Goal: Information Seeking & Learning: Check status

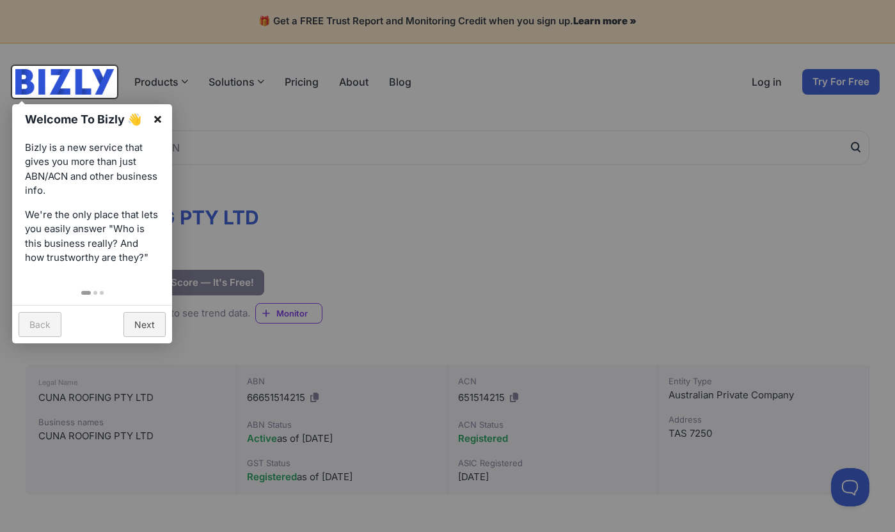
click at [161, 116] on link "×" at bounding box center [157, 118] width 29 height 29
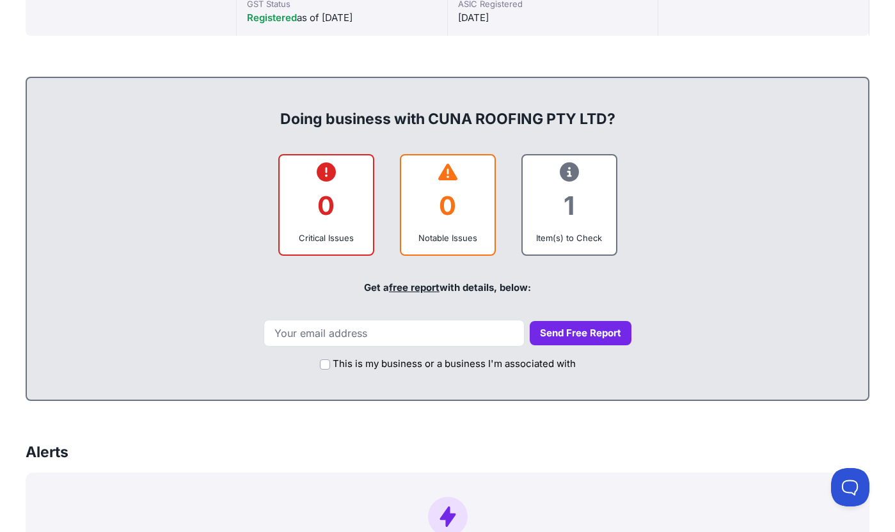
scroll to position [462, 0]
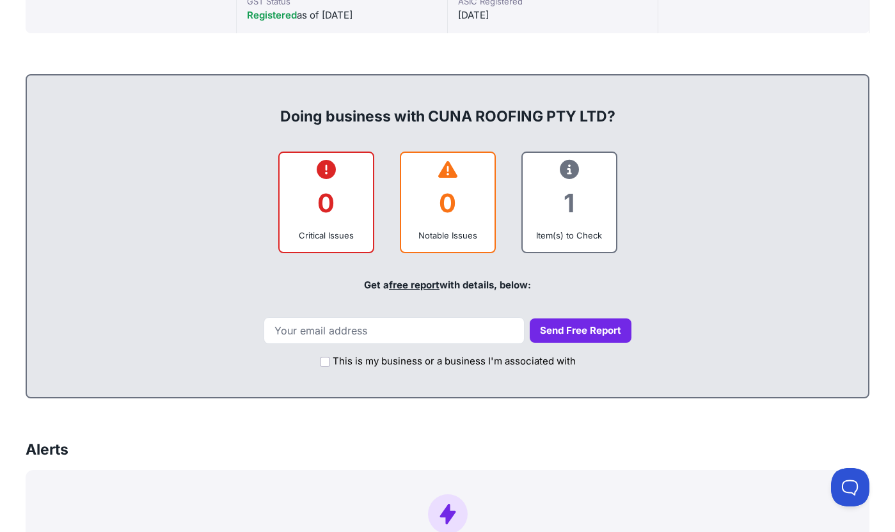
click at [559, 217] on div "1" at bounding box center [569, 203] width 73 height 52
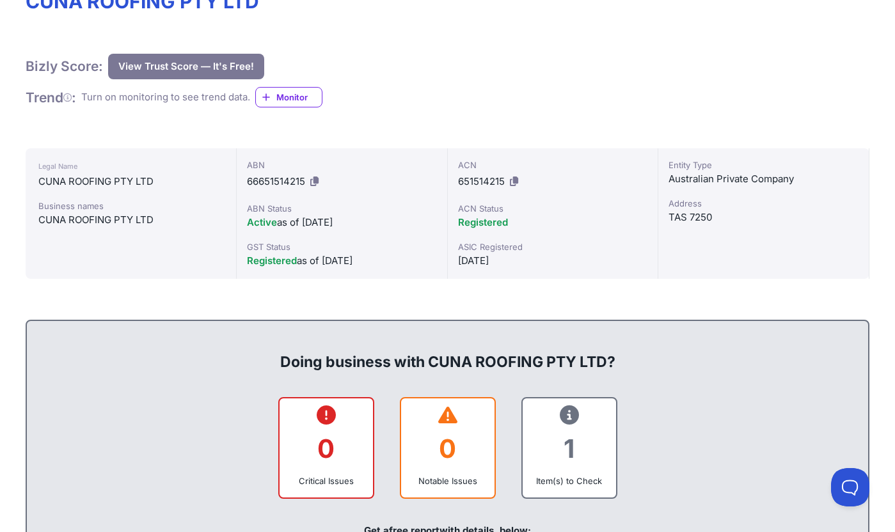
scroll to position [0, 0]
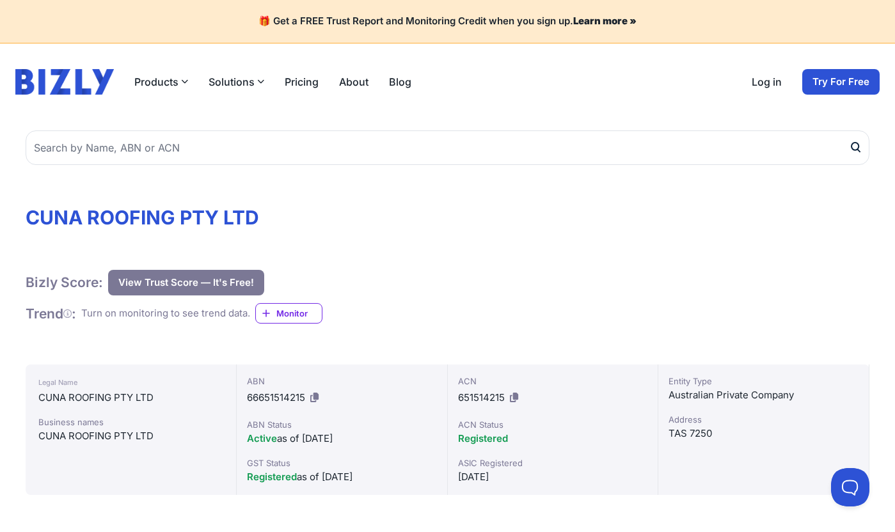
click at [217, 287] on button "View Trust Score — It's Free!" at bounding box center [186, 283] width 156 height 26
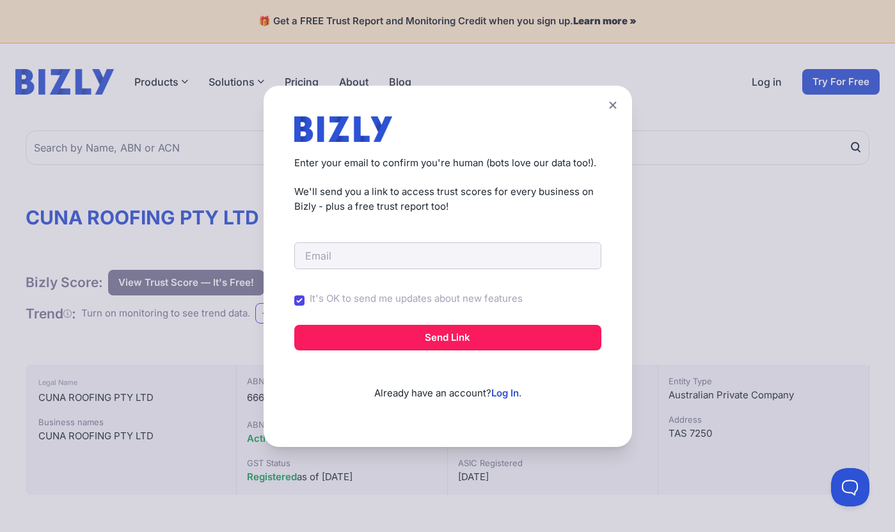
click at [244, 268] on div "Create a Free Account to View Trust Scores Get instant access to trust scores f…" at bounding box center [447, 266] width 895 height 532
click at [621, 86] on div "Create a Free Account to View Trust Scores Get instant access to trust scores f…" at bounding box center [448, 267] width 369 height 362
click at [621, 96] on button at bounding box center [613, 105] width 18 height 19
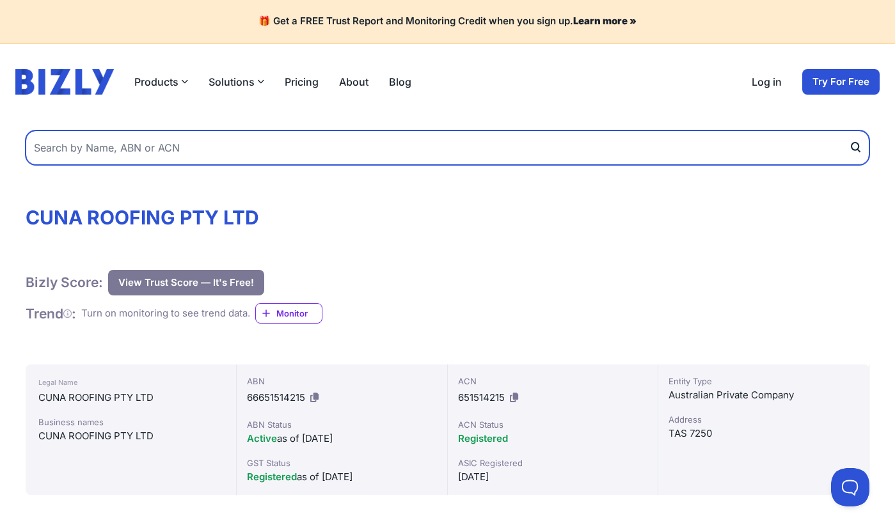
click at [452, 143] on input "text" at bounding box center [448, 148] width 844 height 35
type input "Lumi Results"
click at [849, 131] on button "submit" at bounding box center [859, 148] width 20 height 35
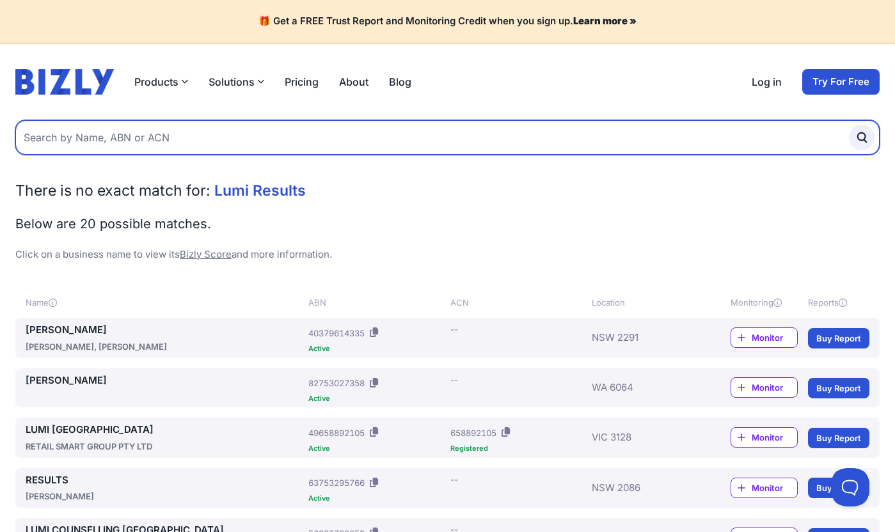
click at [298, 154] on input "text" at bounding box center [447, 137] width 865 height 35
paste input "11 719 363 413"
type input "11 719 363 413"
click at [849, 125] on button "submit" at bounding box center [862, 138] width 26 height 26
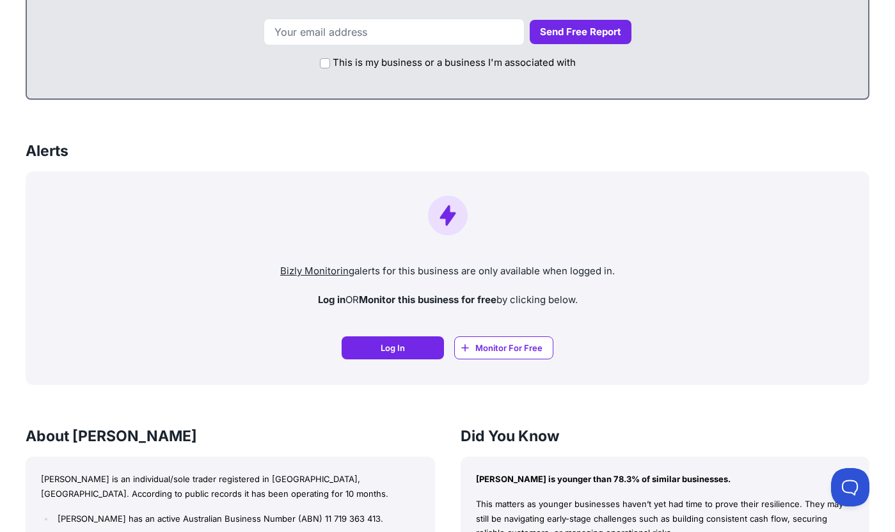
scroll to position [791, 0]
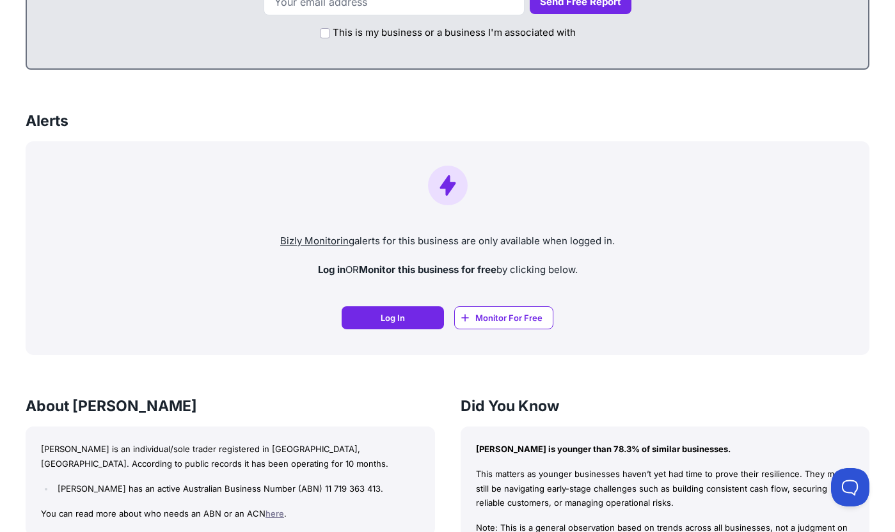
click at [429, 237] on p "Bizly Monitoring alerts for this business are only available when logged in." at bounding box center [448, 241] width 824 height 15
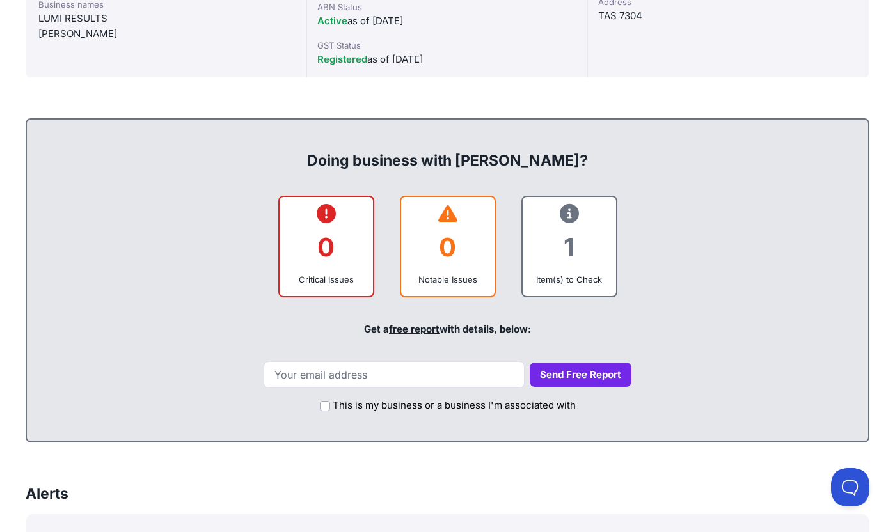
scroll to position [0, 0]
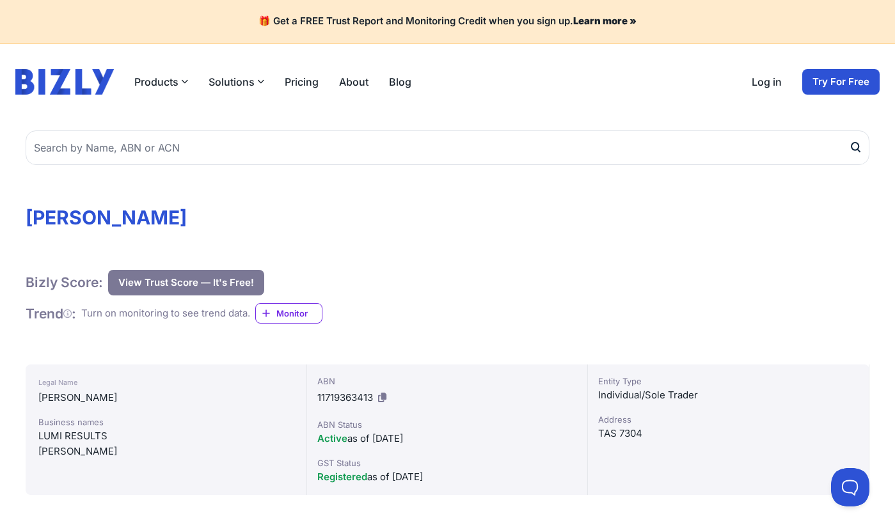
click at [248, 291] on button "View Trust Score — It's Free!" at bounding box center [186, 283] width 156 height 26
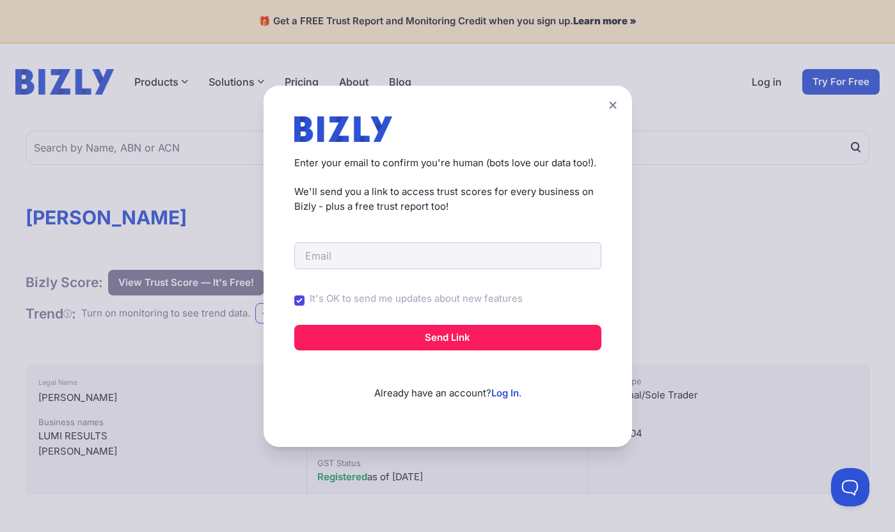
drag, startPoint x: 248, startPoint y: 291, endPoint x: 277, endPoint y: 289, distance: 28.9
click at [250, 291] on div "Create a Free Account to View Trust Scores Get instant access to trust scores f…" at bounding box center [447, 266] width 895 height 532
click at [367, 257] on input "email" at bounding box center [447, 256] width 307 height 27
click at [300, 296] on div "It's OK to send me updates about new features" at bounding box center [447, 301] width 307 height 34
click at [304, 300] on input "It's OK to send me updates about new features" at bounding box center [299, 301] width 10 height 10
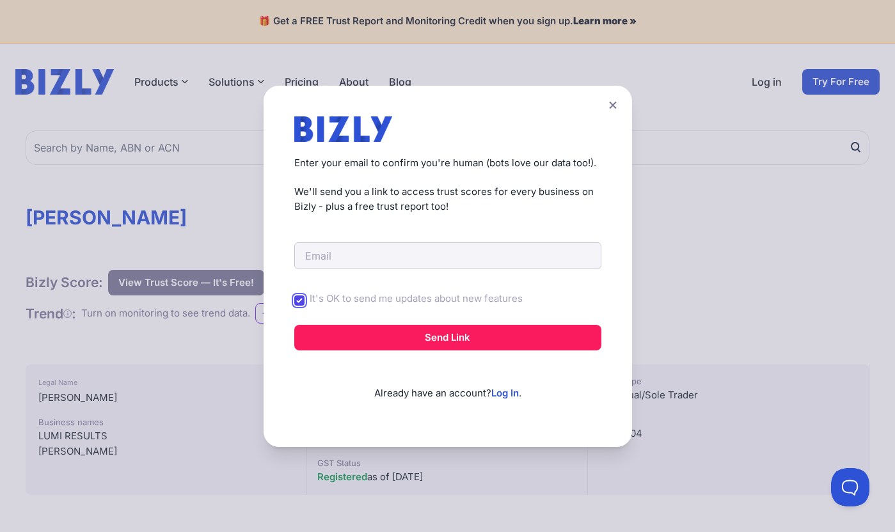
checkbox input "false"
click at [348, 259] on input "email" at bounding box center [447, 256] width 307 height 27
type input "all"
click at [396, 235] on form "It's OK to send me updates about new features Send Link" at bounding box center [447, 282] width 307 height 137
click at [384, 255] on input "email" at bounding box center [447, 256] width 307 height 27
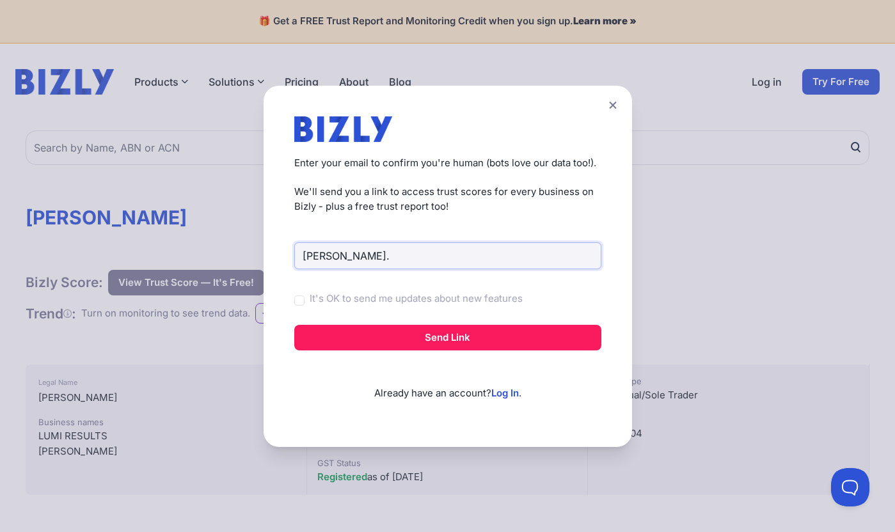
type input "michael.co@lumiresults.com.au"
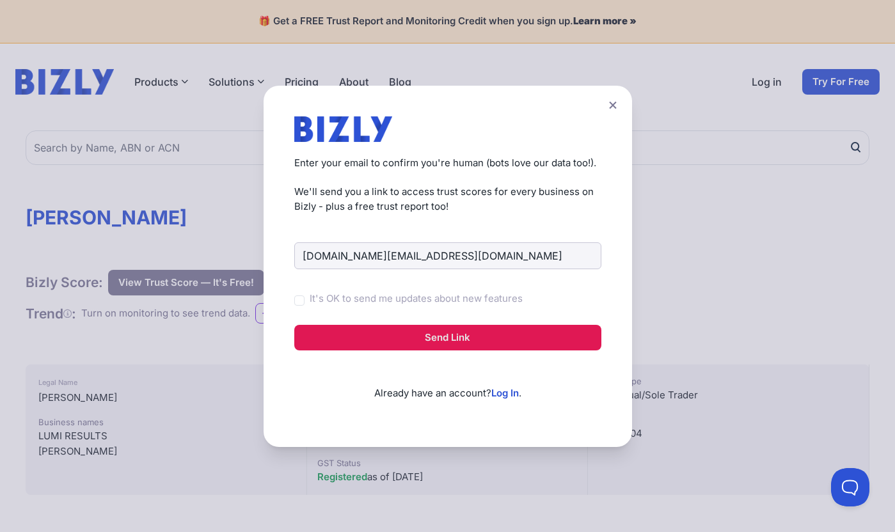
click at [387, 340] on button "Send Link" at bounding box center [447, 338] width 307 height 26
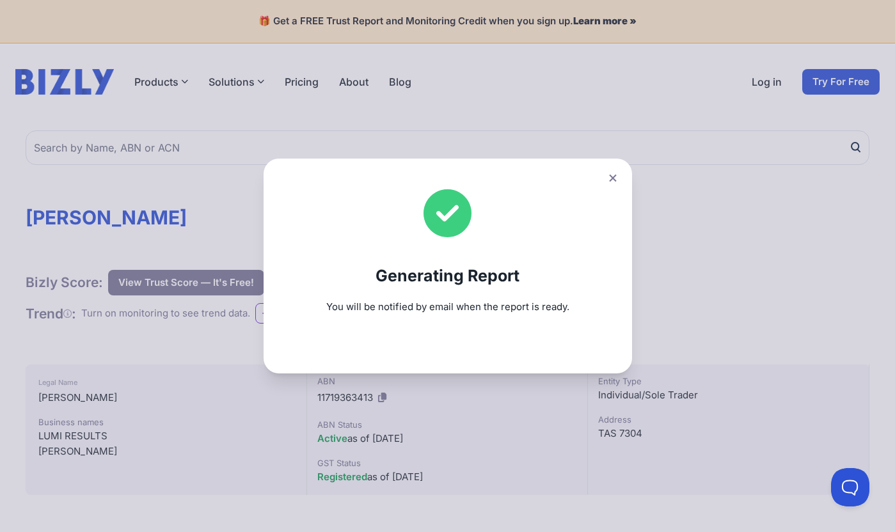
click at [468, 56] on div "Generating Report You will be notified by email when the report is ready." at bounding box center [447, 266] width 895 height 532
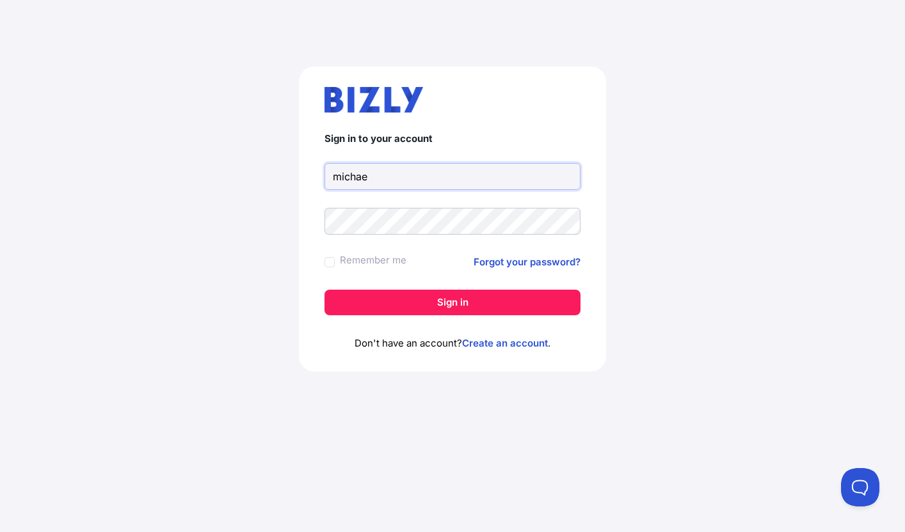
type input "michael.co@lumiresults.com.au"
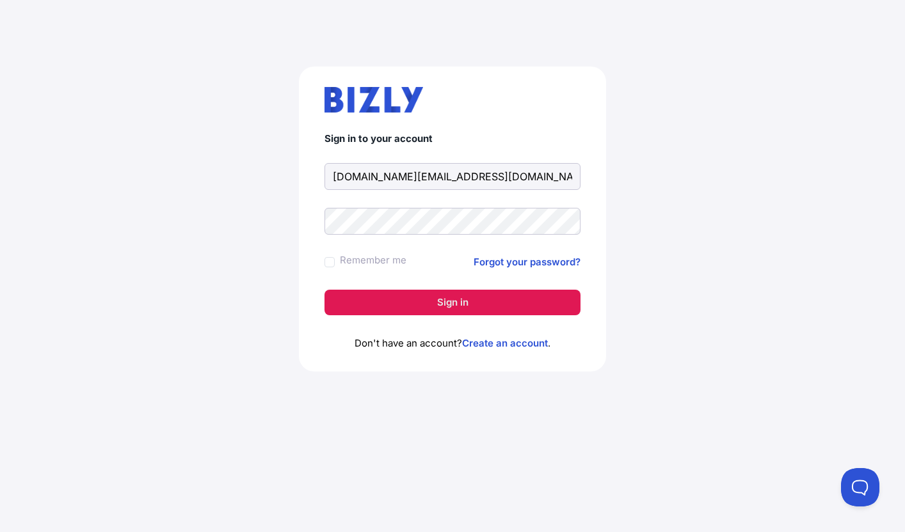
click at [445, 305] on button "Sign in" at bounding box center [452, 303] width 256 height 26
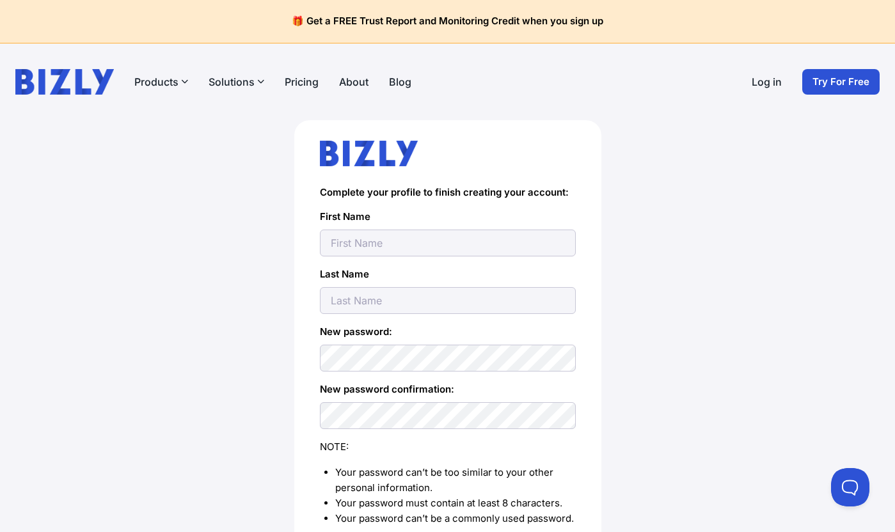
click at [428, 240] on input "text" at bounding box center [448, 243] width 256 height 27
type input "[PERSON_NAME]"
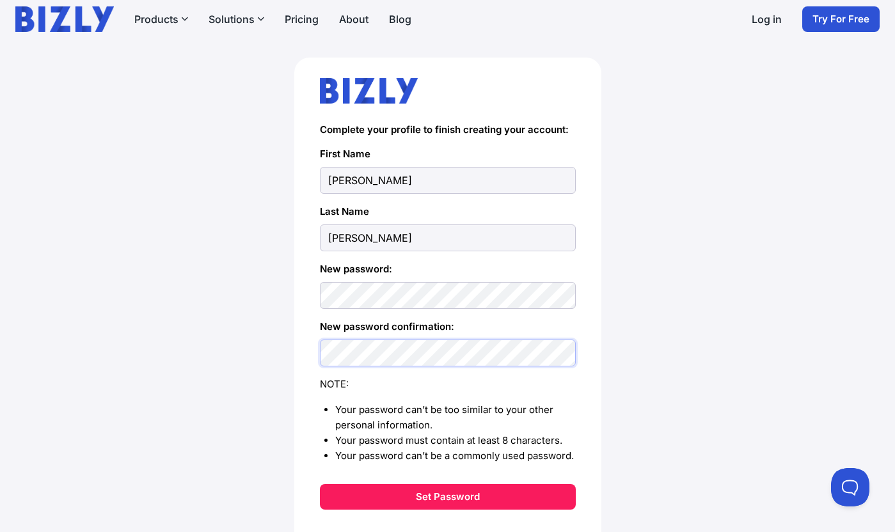
scroll to position [137, 0]
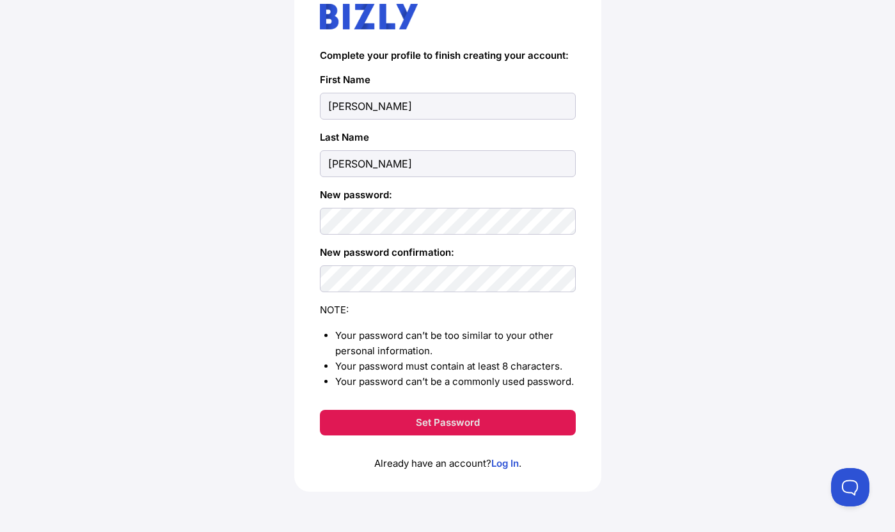
click at [415, 422] on button "Set Password" at bounding box center [448, 423] width 256 height 26
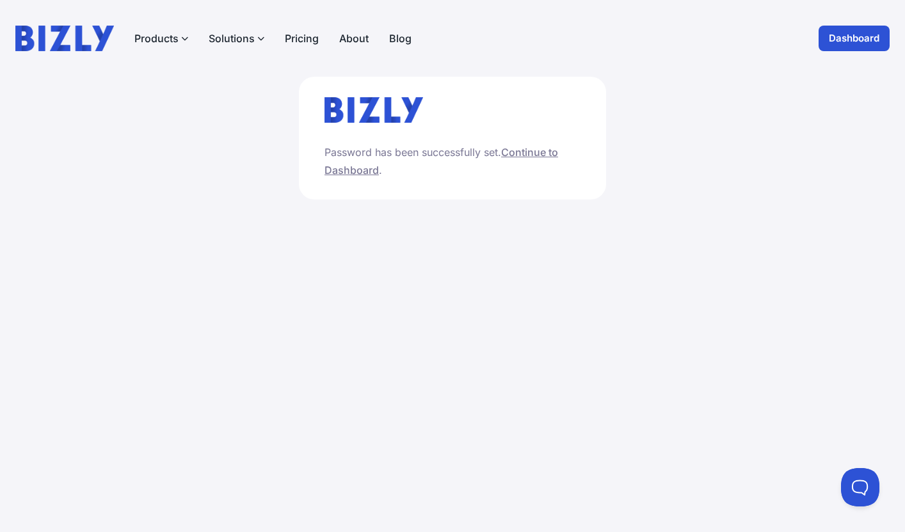
click at [528, 150] on link "Continue to Dashboard" at bounding box center [441, 161] width 234 height 31
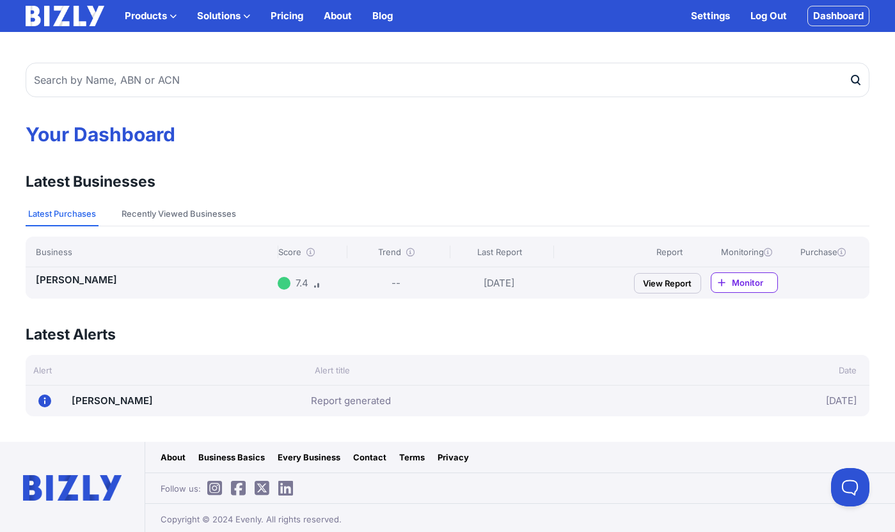
click at [117, 282] on link "SCHAAP, MICHAEL DAVID" at bounding box center [76, 280] width 81 height 12
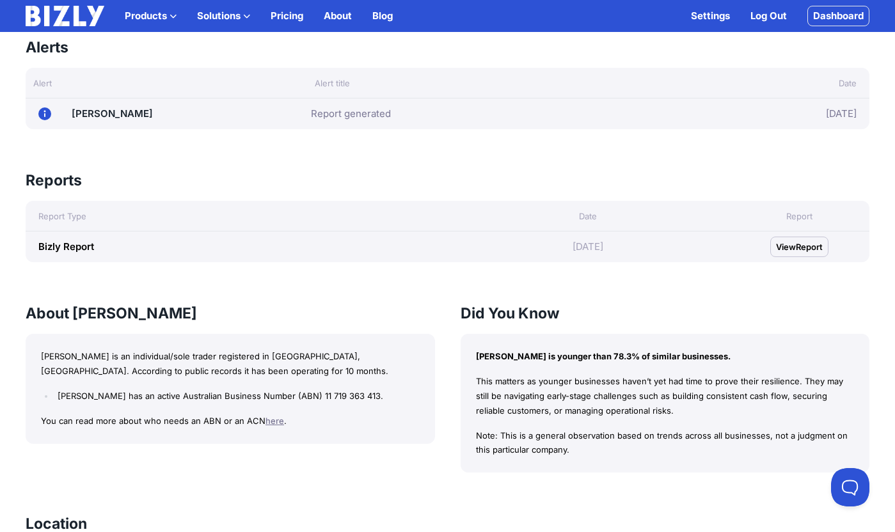
scroll to position [404, 0]
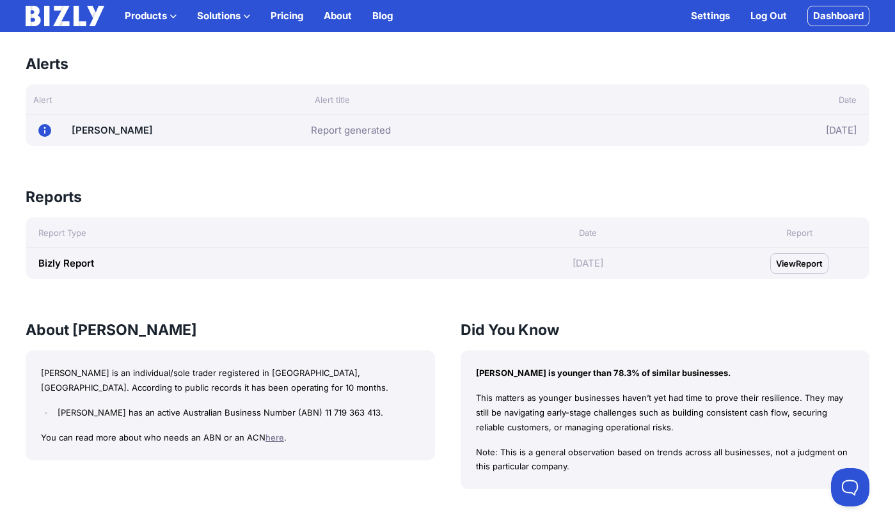
click at [364, 131] on link "Report generated" at bounding box center [351, 130] width 80 height 15
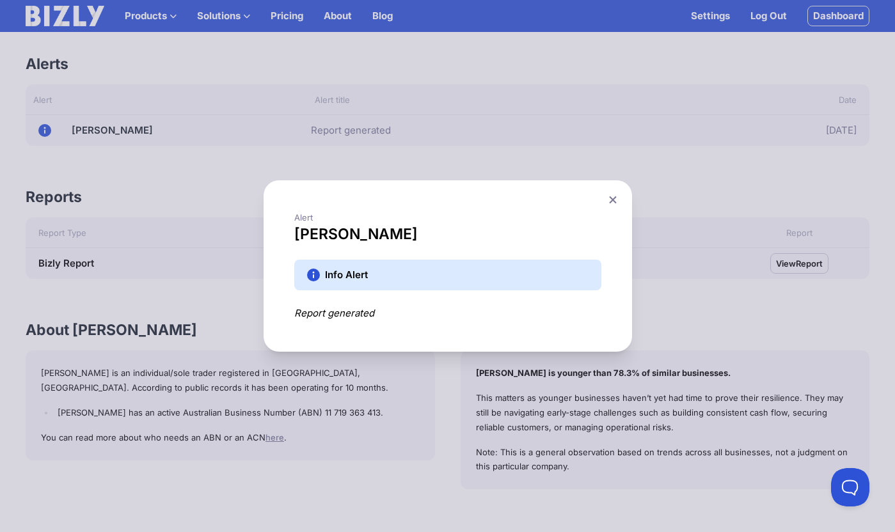
click at [428, 169] on div "Alert SCHAAP, MICHAEL DAVID Info Alert Report generated" at bounding box center [447, 266] width 895 height 532
click at [616, 204] on button at bounding box center [613, 200] width 18 height 19
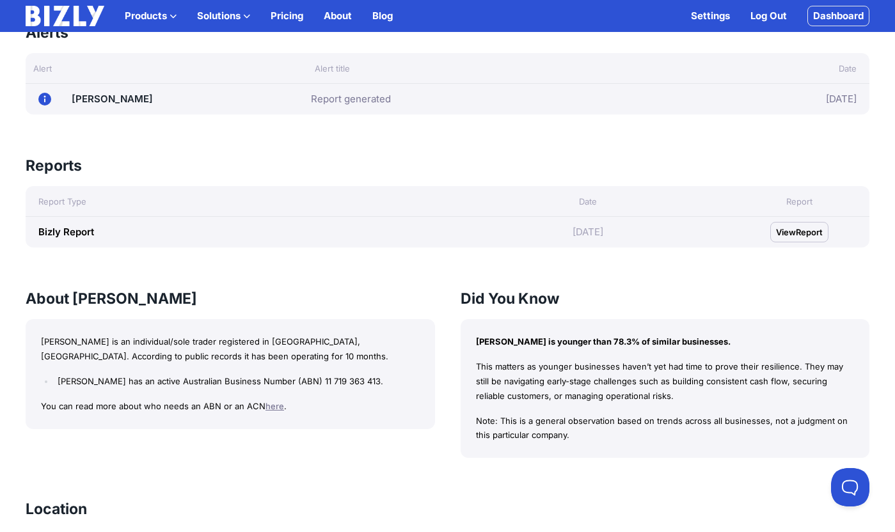
scroll to position [436, 0]
click at [816, 229] on span "Report" at bounding box center [809, 231] width 27 height 13
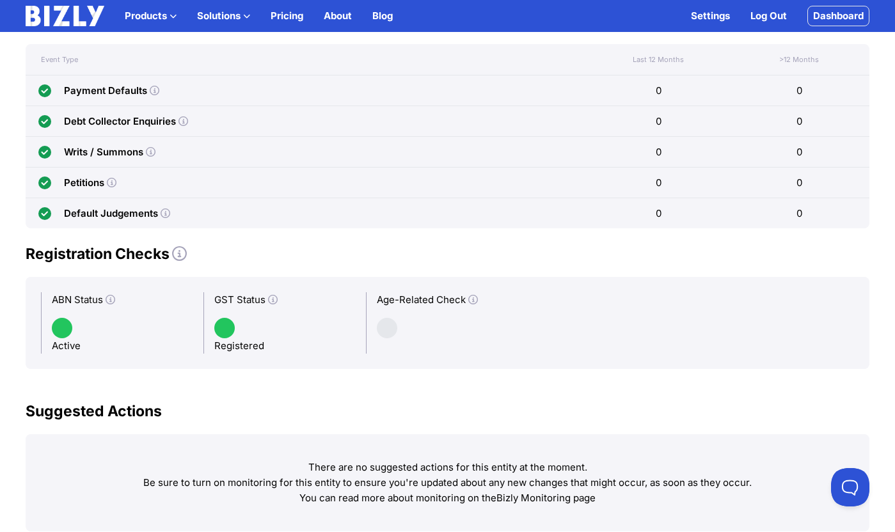
scroll to position [619, 0]
click at [475, 298] on icon at bounding box center [473, 301] width 10 height 10
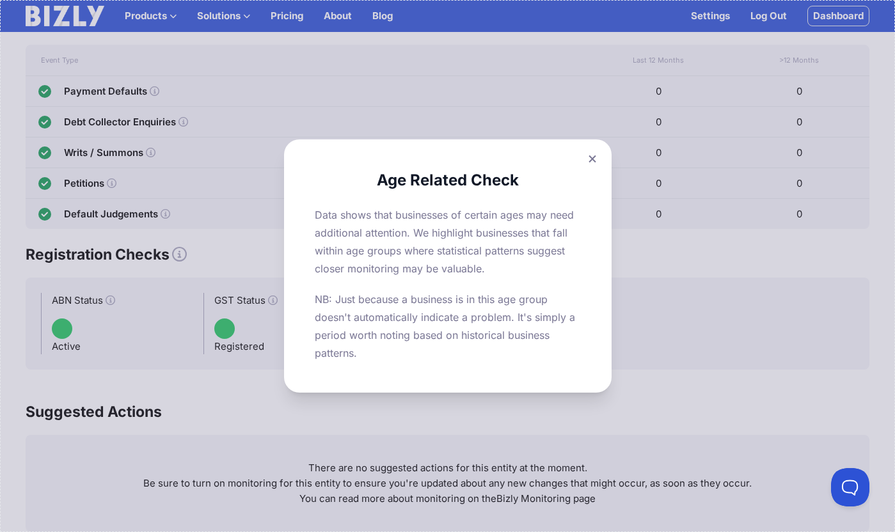
click at [599, 166] on button at bounding box center [593, 159] width 18 height 19
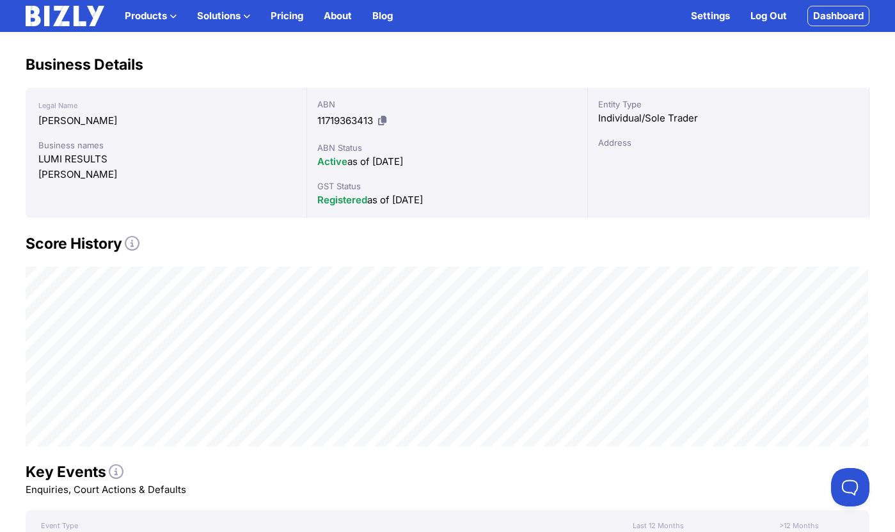
scroll to position [0, 0]
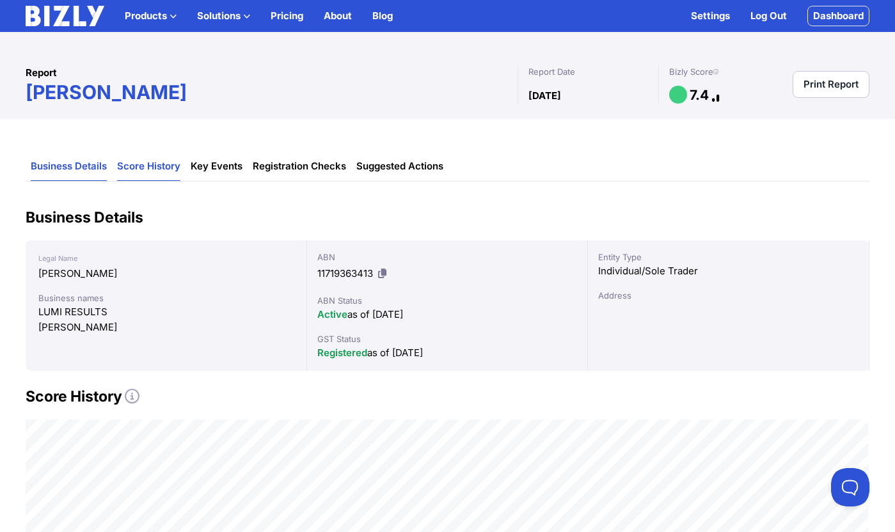
click at [166, 174] on link "Score History" at bounding box center [148, 166] width 63 height 29
click at [232, 164] on link "Key Events" at bounding box center [217, 166] width 52 height 29
click at [297, 172] on link "Registration Checks" at bounding box center [299, 166] width 93 height 29
click at [409, 168] on link "Suggested Actions" at bounding box center [399, 166] width 87 height 29
click at [719, 72] on icon at bounding box center [716, 72] width 5 height 1
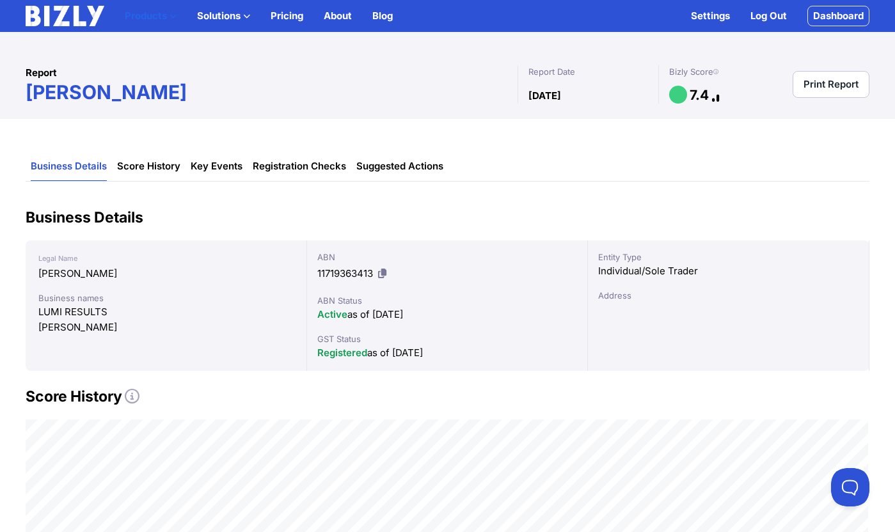
click at [157, 13] on button "Products" at bounding box center [151, 15] width 52 height 15
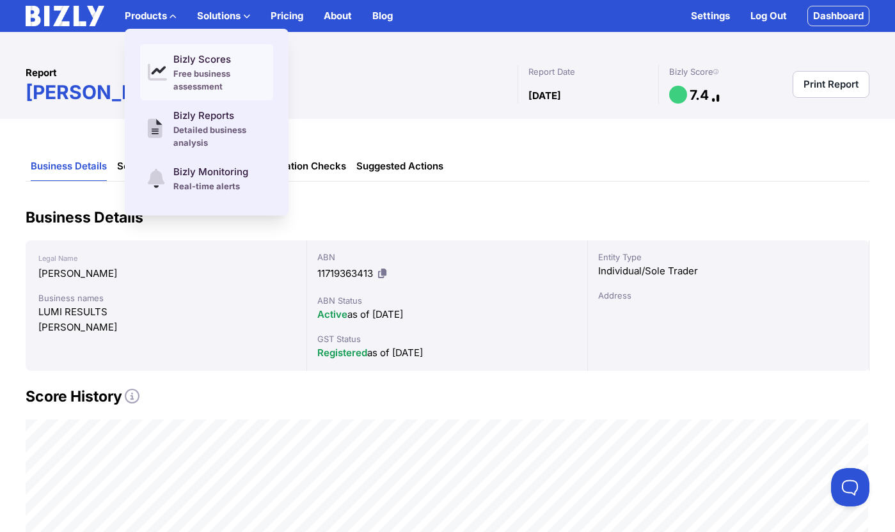
click at [161, 72] on icon at bounding box center [154, 72] width 13 height 1
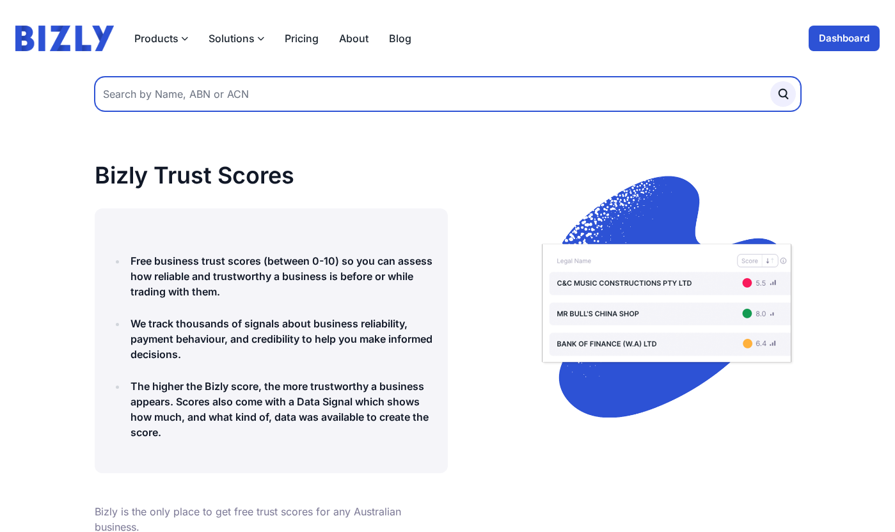
click at [163, 90] on input "text" at bounding box center [448, 94] width 707 height 35
type input "louise schaap"
click at [771, 81] on button "submit" at bounding box center [784, 94] width 26 height 26
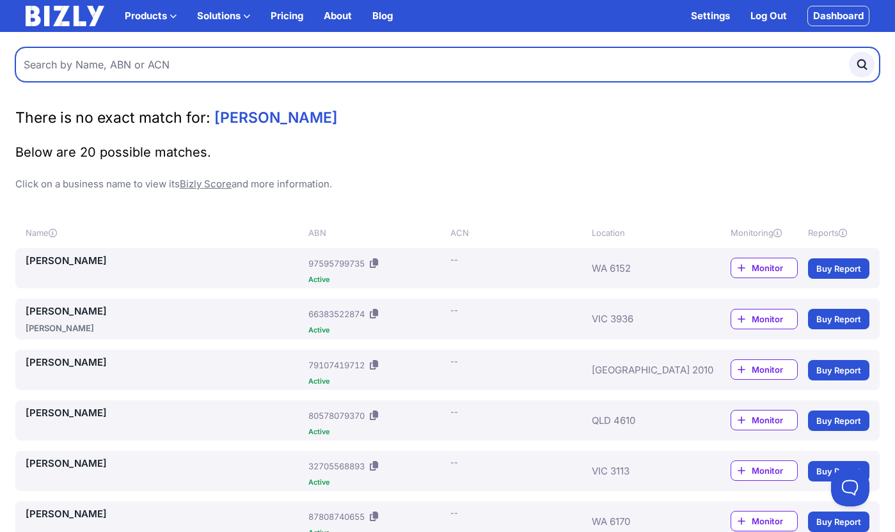
click at [230, 56] on input "text" at bounding box center [447, 64] width 865 height 35
type input "art sharp"
click at [849, 52] on button "submit" at bounding box center [862, 65] width 26 height 26
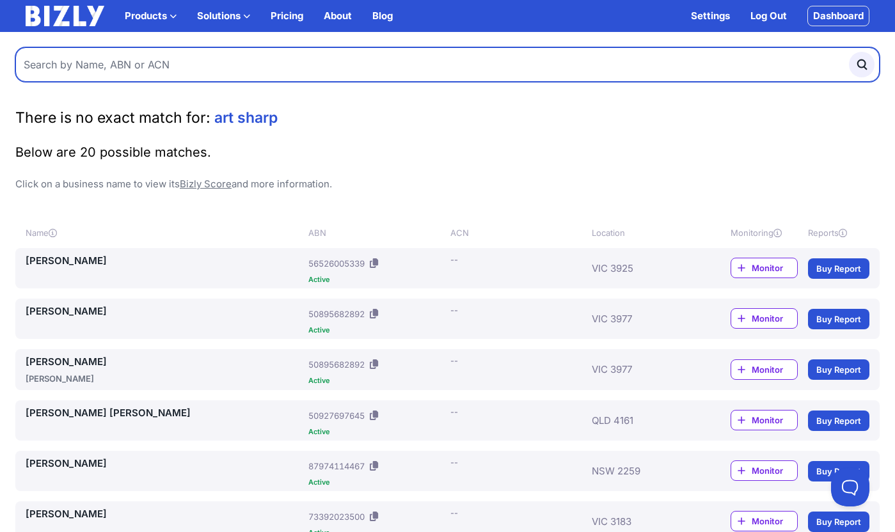
click at [244, 76] on input "text" at bounding box center [447, 64] width 865 height 35
paste input "81 550 745 799"
type input "81 550 745 799"
click at [849, 52] on button "submit" at bounding box center [862, 65] width 26 height 26
